Goal: Information Seeking & Learning: Understand process/instructions

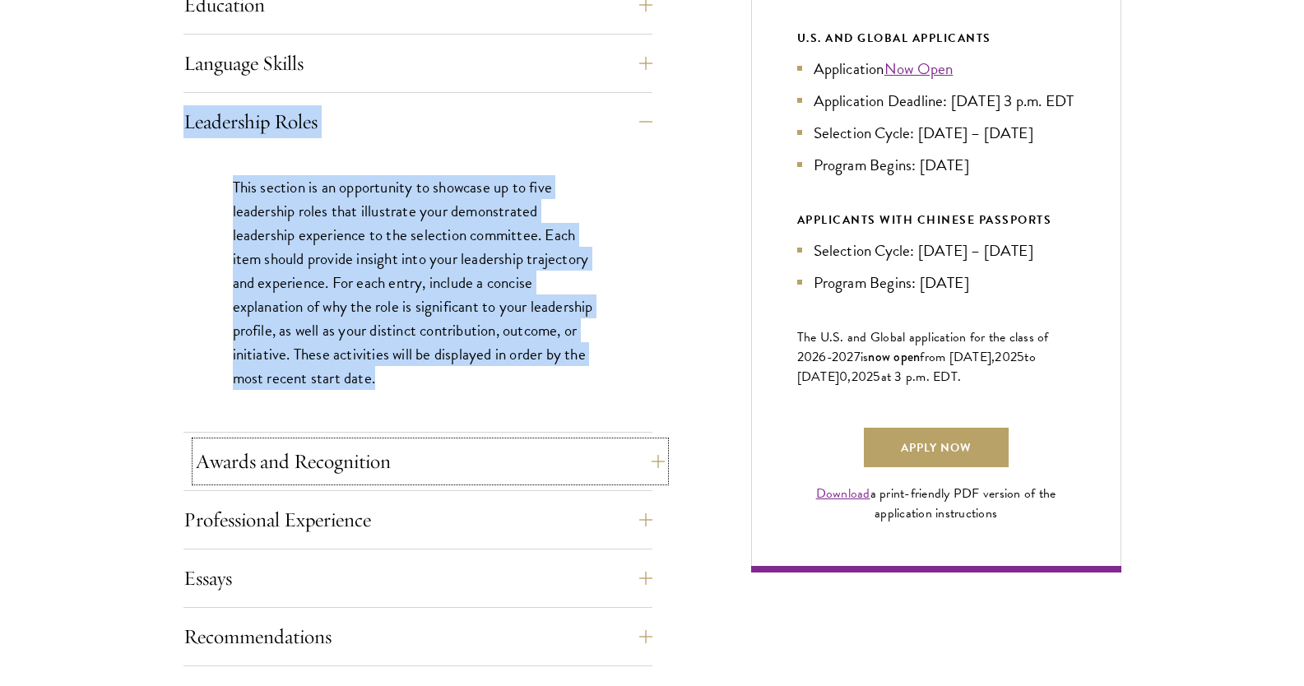
click at [291, 463] on button "Awards and Recognition" at bounding box center [430, 462] width 469 height 40
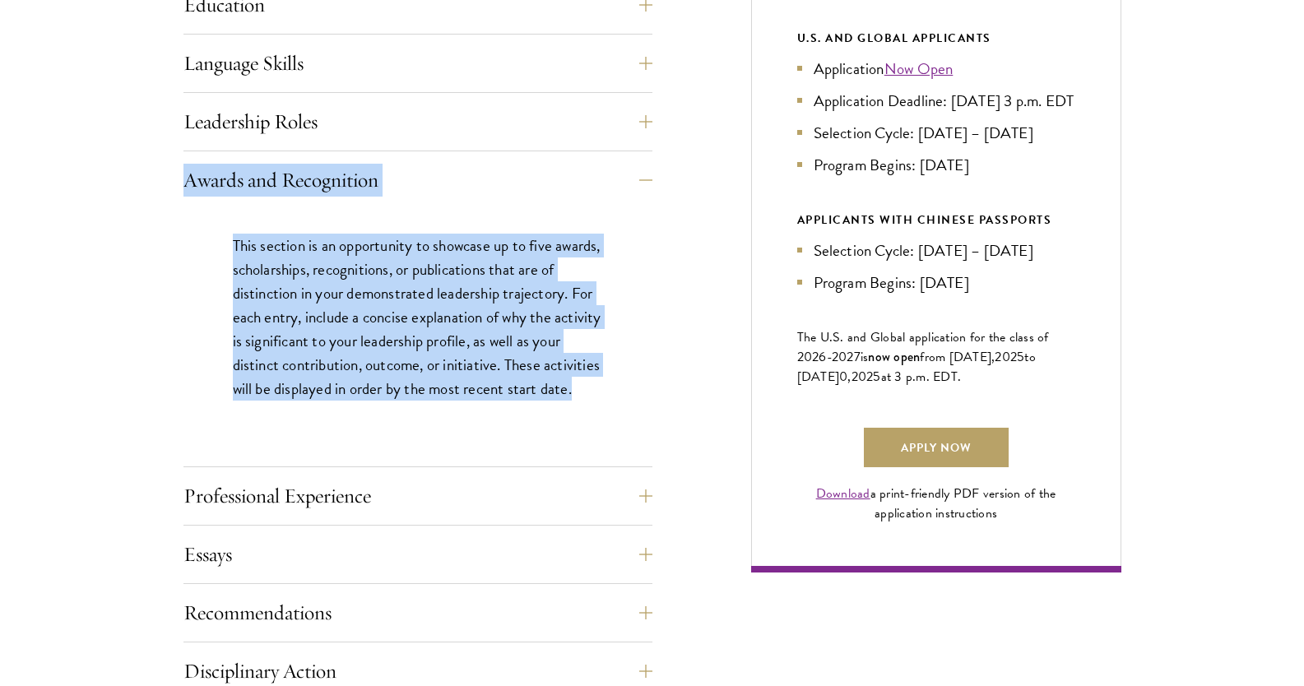
drag, startPoint x: 179, startPoint y: 171, endPoint x: 513, endPoint y: 416, distance: 414.5
click at [513, 416] on div "Start the Process Take the first step toward joining a global community that wi…" at bounding box center [652, 284] width 1304 height 1420
copy div "Awards and Recognition This section is an opportunity to showcase up to five aw…"
click at [277, 548] on button "Essays" at bounding box center [430, 555] width 469 height 40
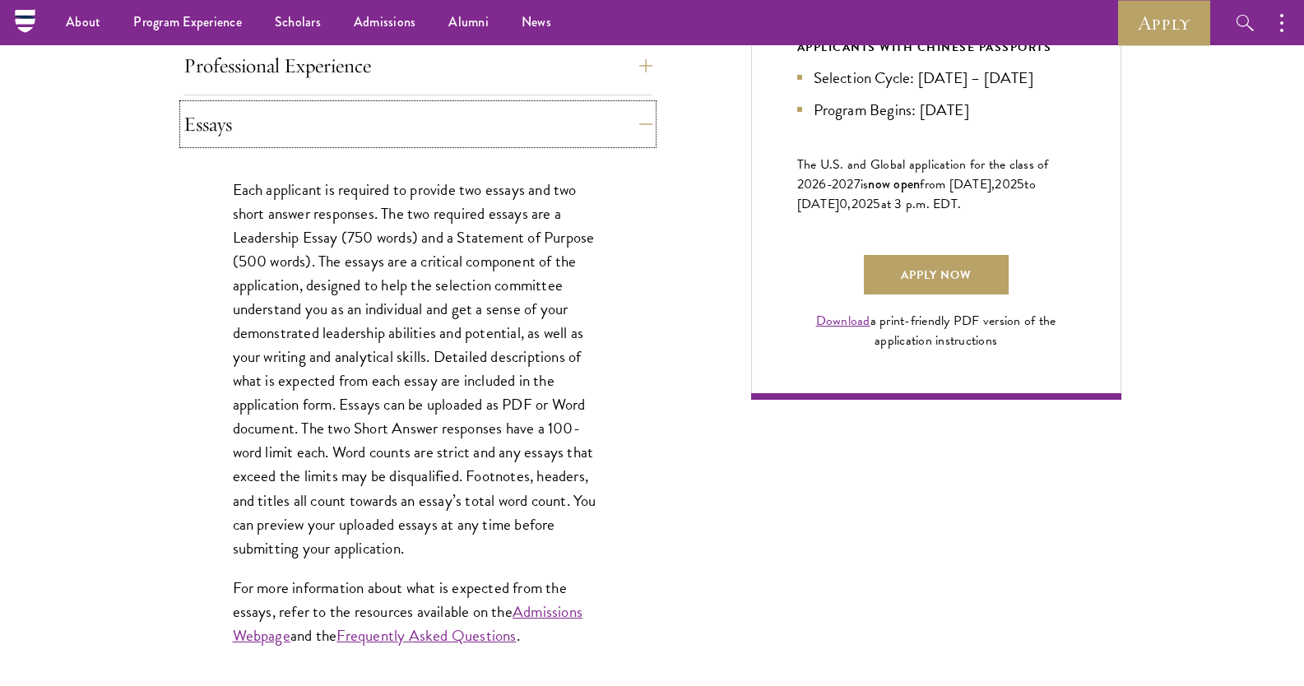
scroll to position [1070, 0]
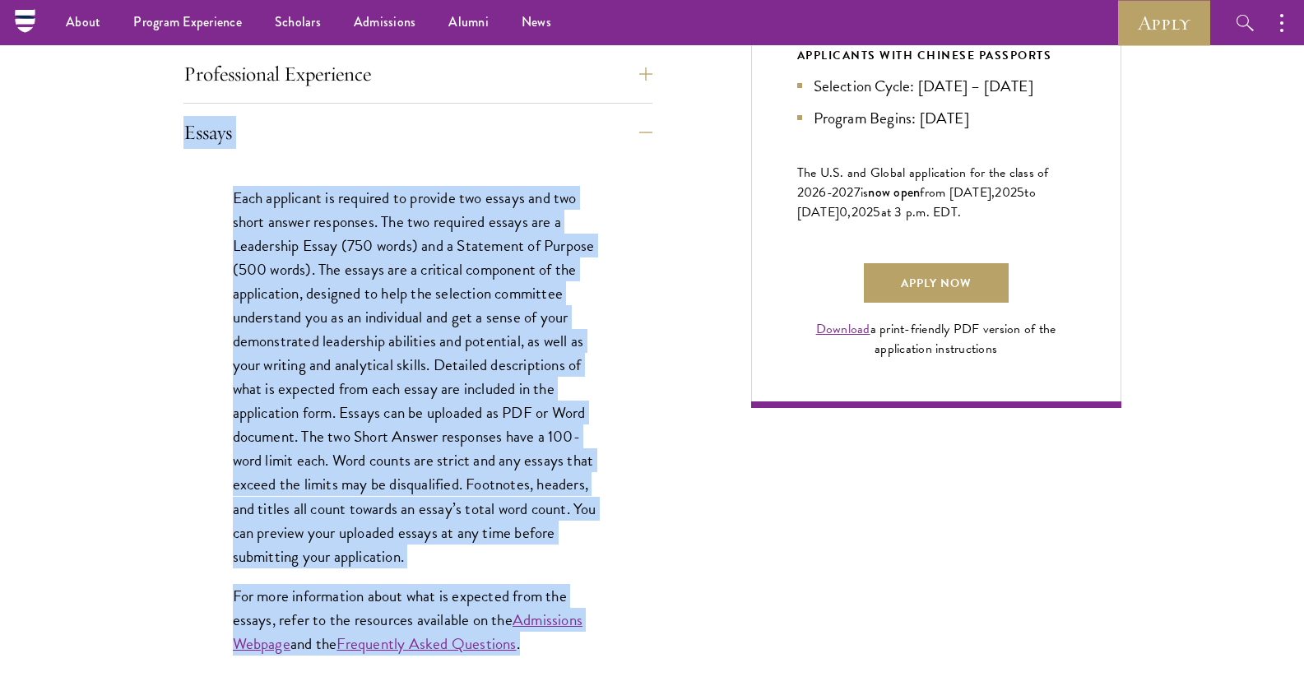
drag, startPoint x: 176, startPoint y: 122, endPoint x: 528, endPoint y: 651, distance: 635.7
click at [528, 651] on div "Start the Process Take the first step toward joining a global community that wi…" at bounding box center [652, 258] width 1304 height 1698
copy div "Loremi Dolo sitametco ad elitsedd ei tempori utl etdolo mag ali enima minimv qu…"
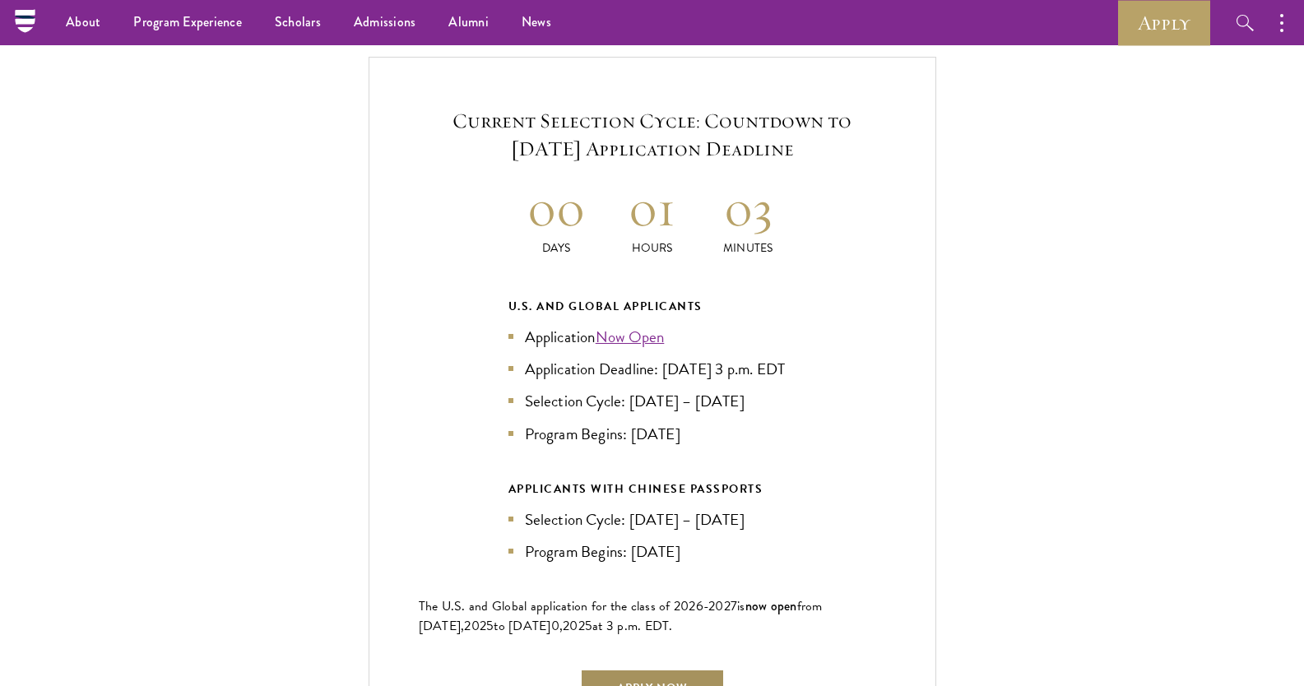
scroll to position [3374, 0]
